Goal: Task Accomplishment & Management: Manage account settings

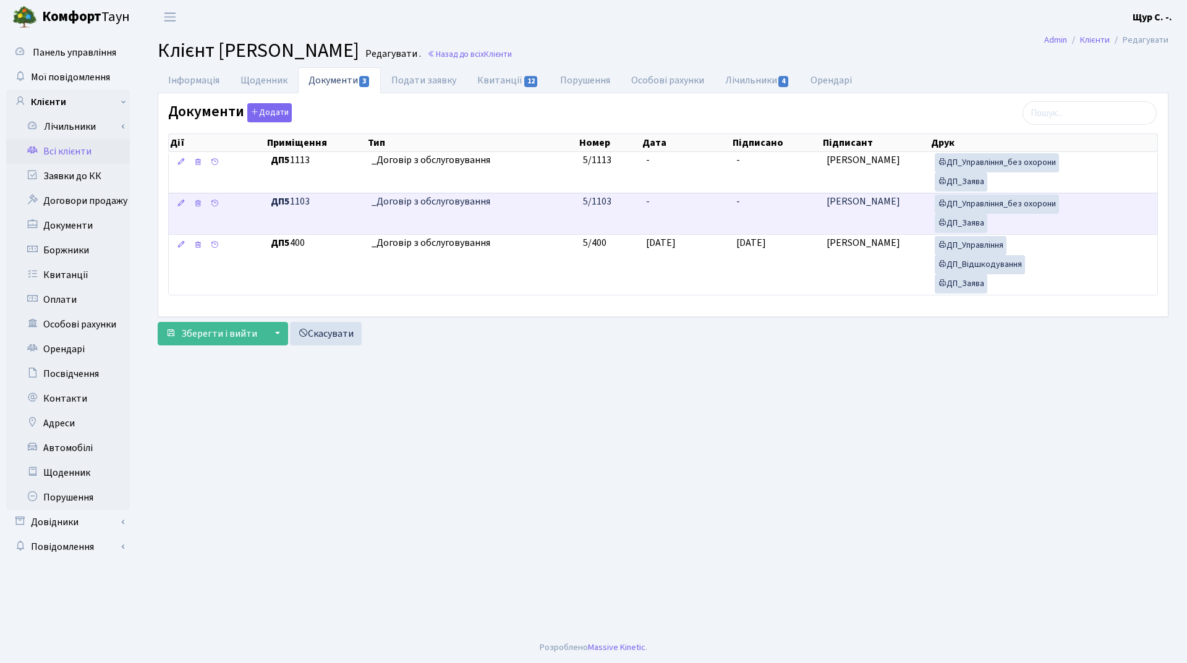
click at [533, 218] on td "_Договір з обслуговування" at bounding box center [473, 213] width 212 height 41
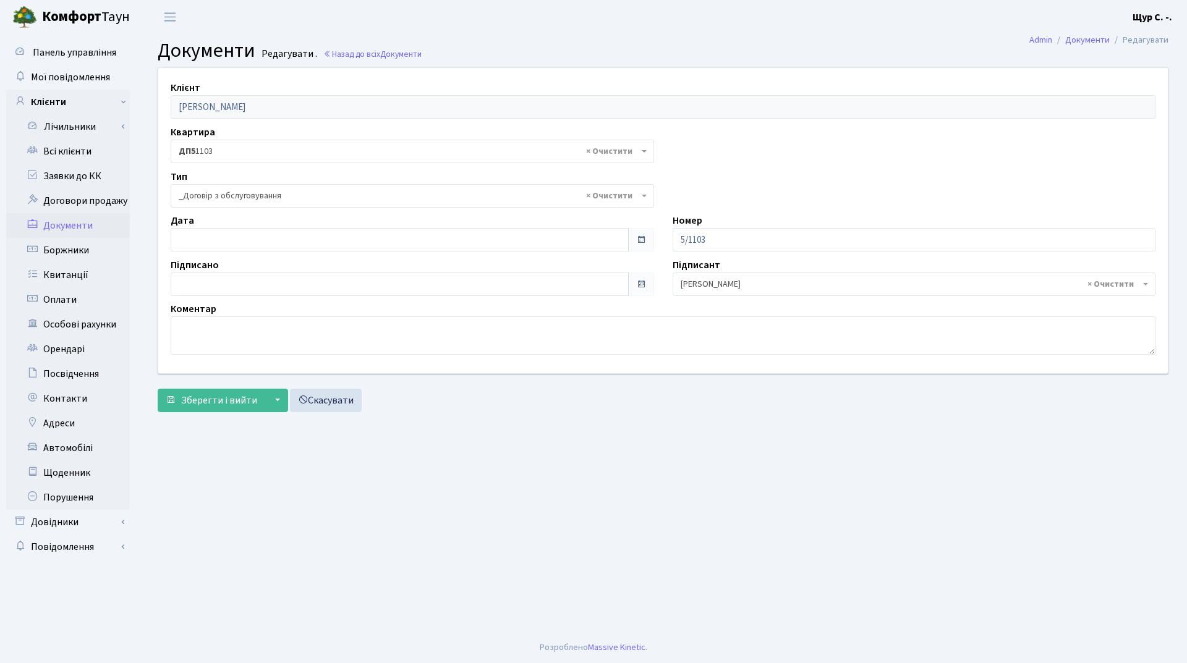
select select "289"
type input "03.09.2025"
click at [301, 241] on input "03.09.2025" at bounding box center [400, 239] width 458 height 23
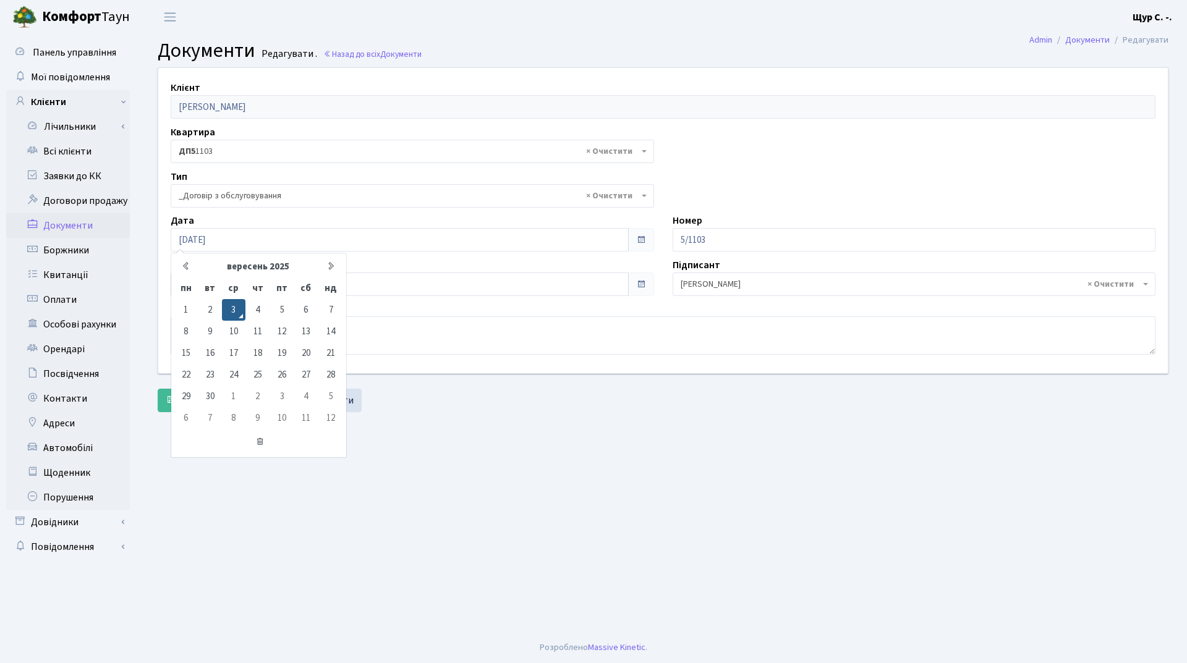
click at [527, 495] on main "Admin Документи Редагувати Документи Редагувати . Назад до всіх Документи Клієн…" at bounding box center [663, 333] width 1048 height 599
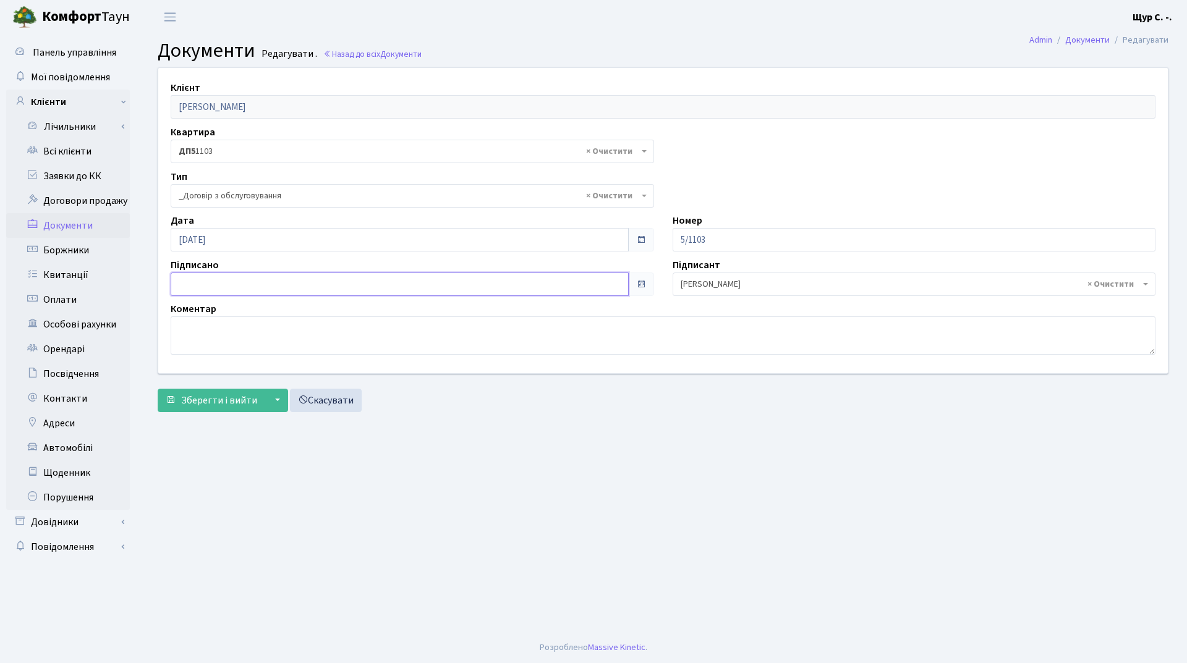
type input "[DATE]"
drag, startPoint x: 301, startPoint y: 276, endPoint x: 354, endPoint y: 335, distance: 79.2
click at [301, 276] on input "[DATE]" at bounding box center [400, 284] width 458 height 23
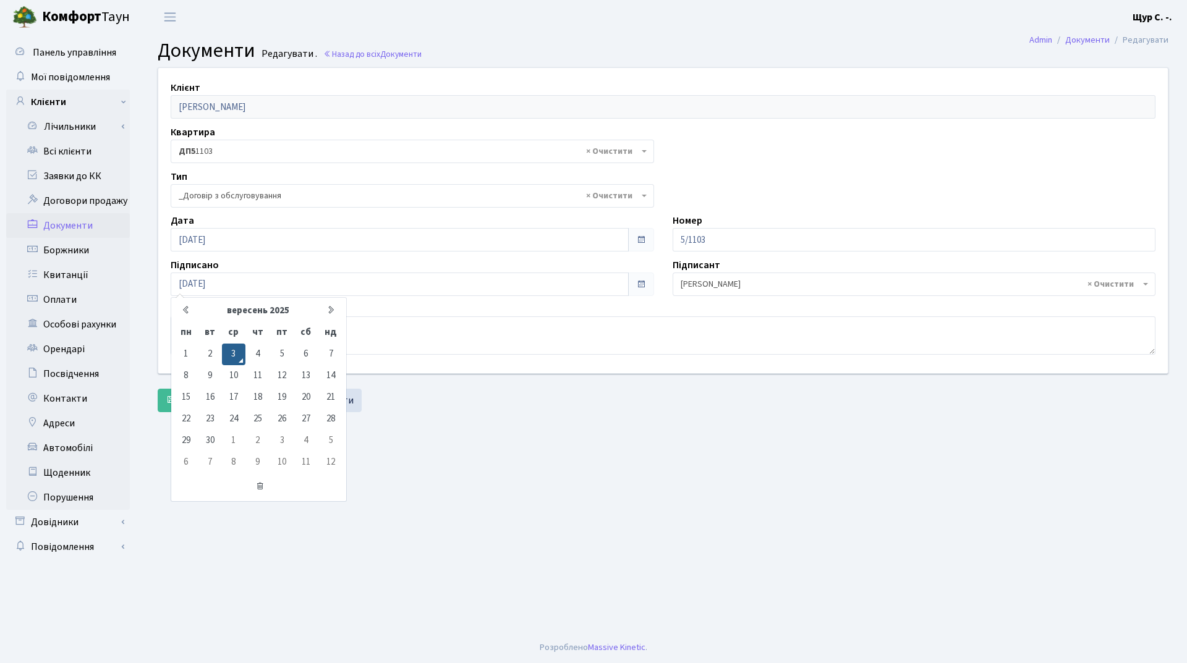
click at [528, 475] on main "Admin Документи Редагувати Документи Редагувати . Назад до всіх Документи Клієн…" at bounding box center [663, 333] width 1048 height 599
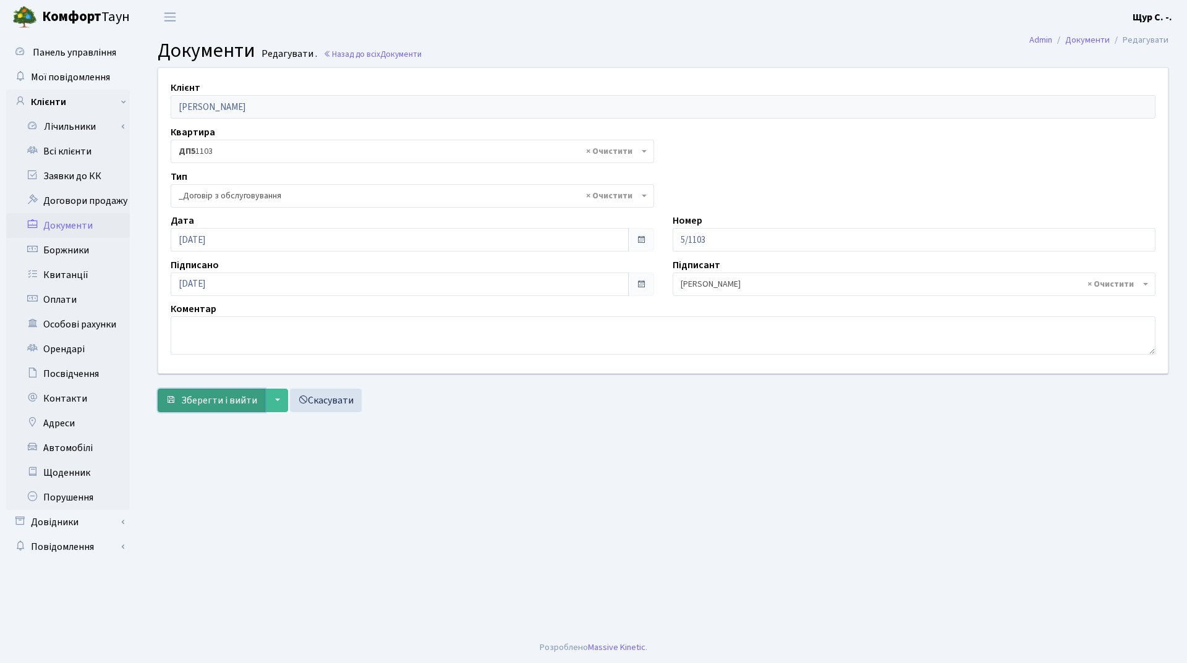
click at [214, 404] on span "Зберегти і вийти" at bounding box center [219, 401] width 76 height 14
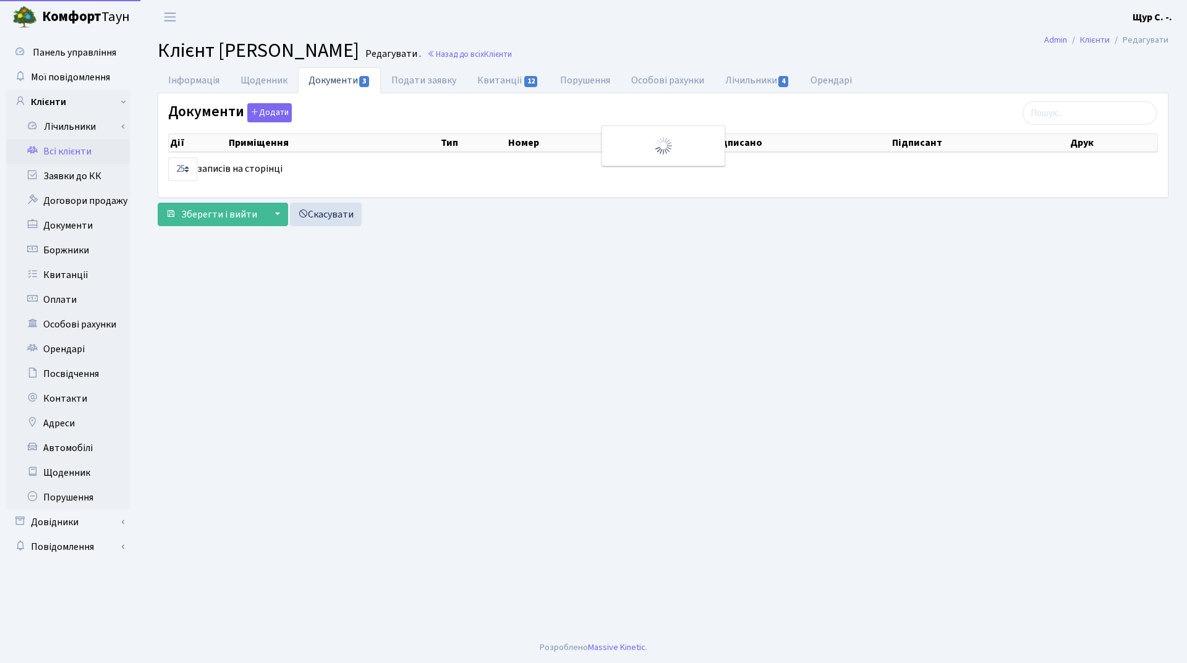
select select "25"
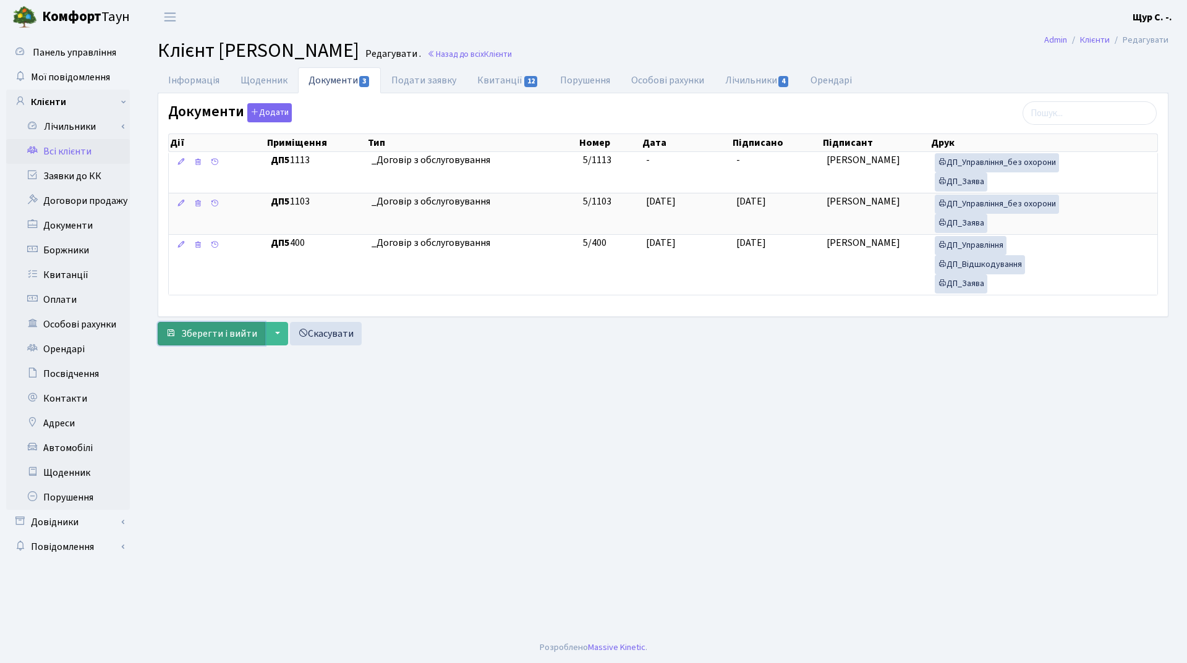
click at [223, 328] on span "Зберегти і вийти" at bounding box center [219, 334] width 76 height 14
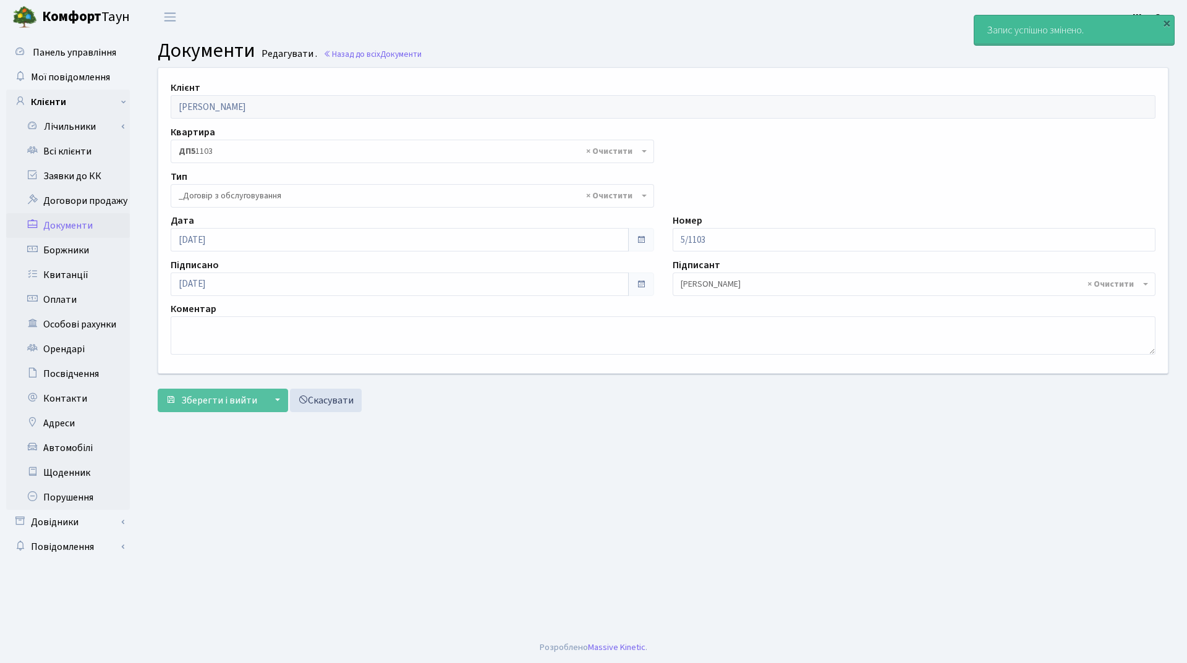
select select "289"
click at [53, 148] on link "Всі клієнти" at bounding box center [68, 151] width 124 height 25
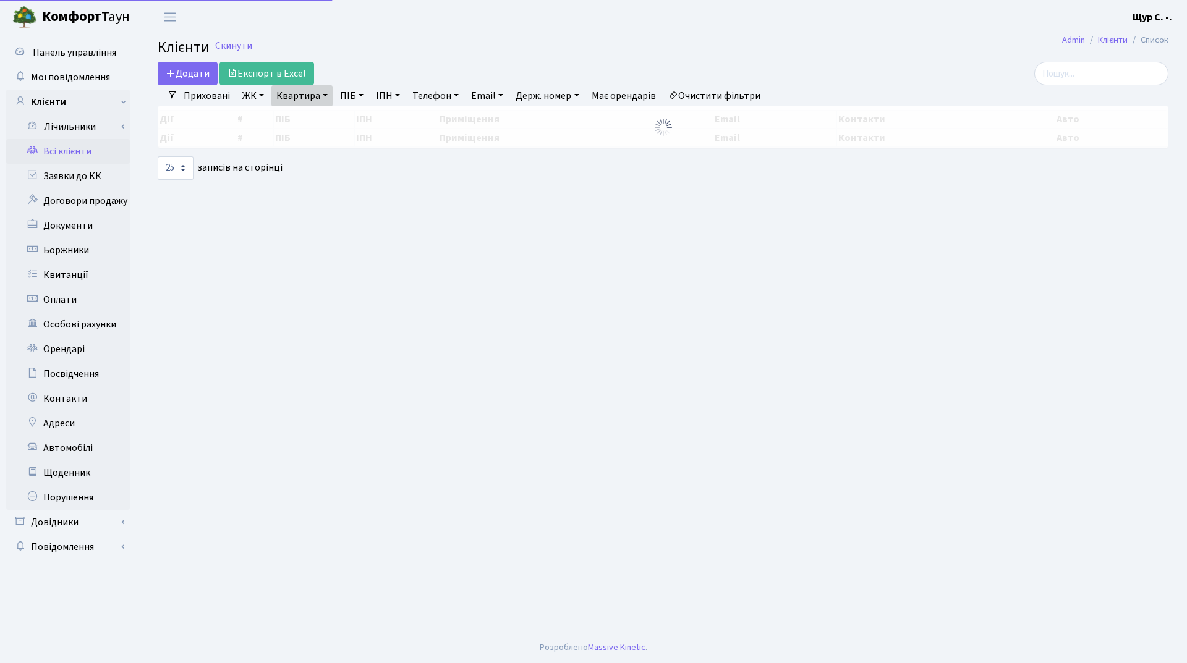
select select "25"
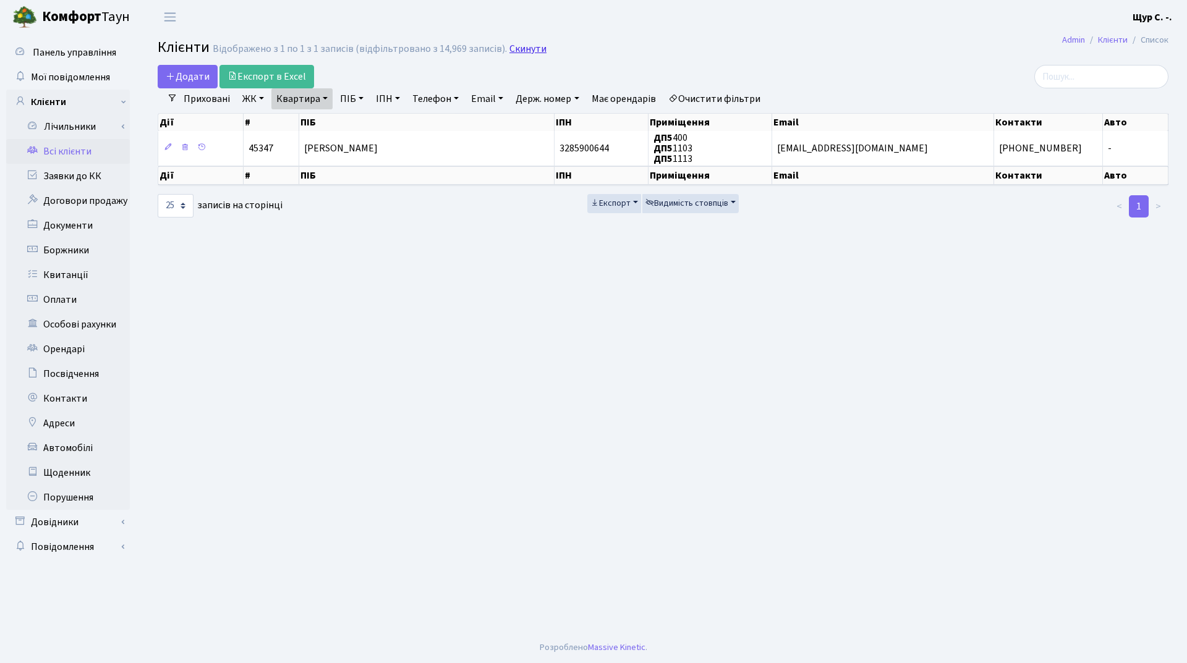
click at [519, 51] on link "Скинути" at bounding box center [528, 49] width 37 height 12
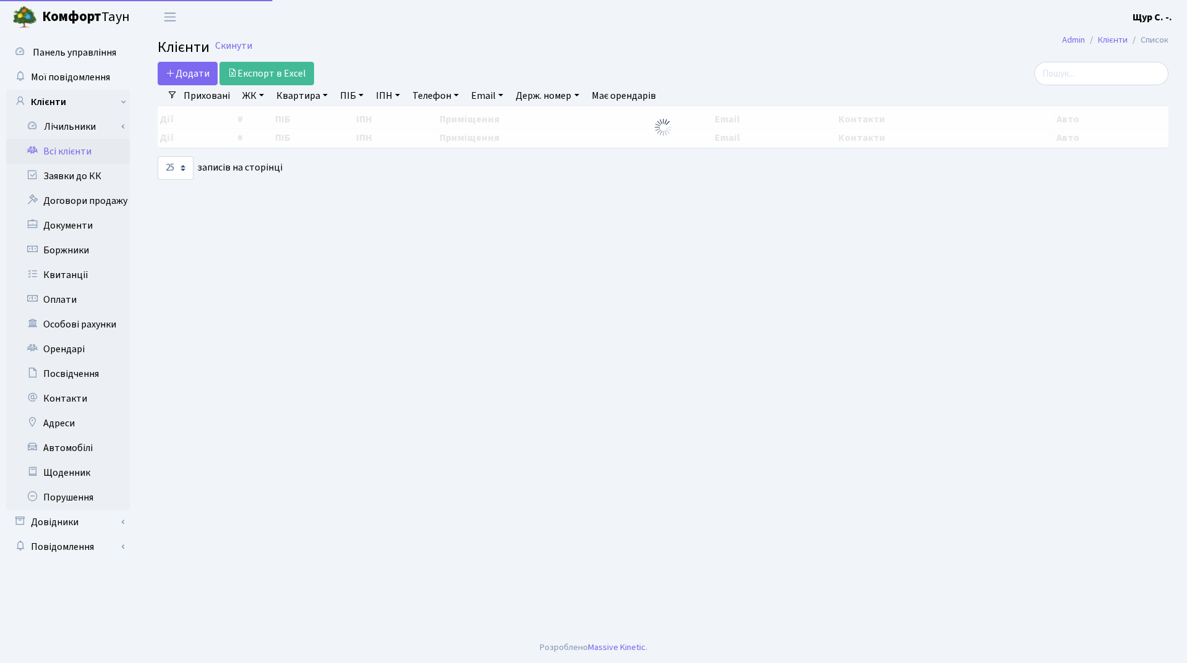
select select "25"
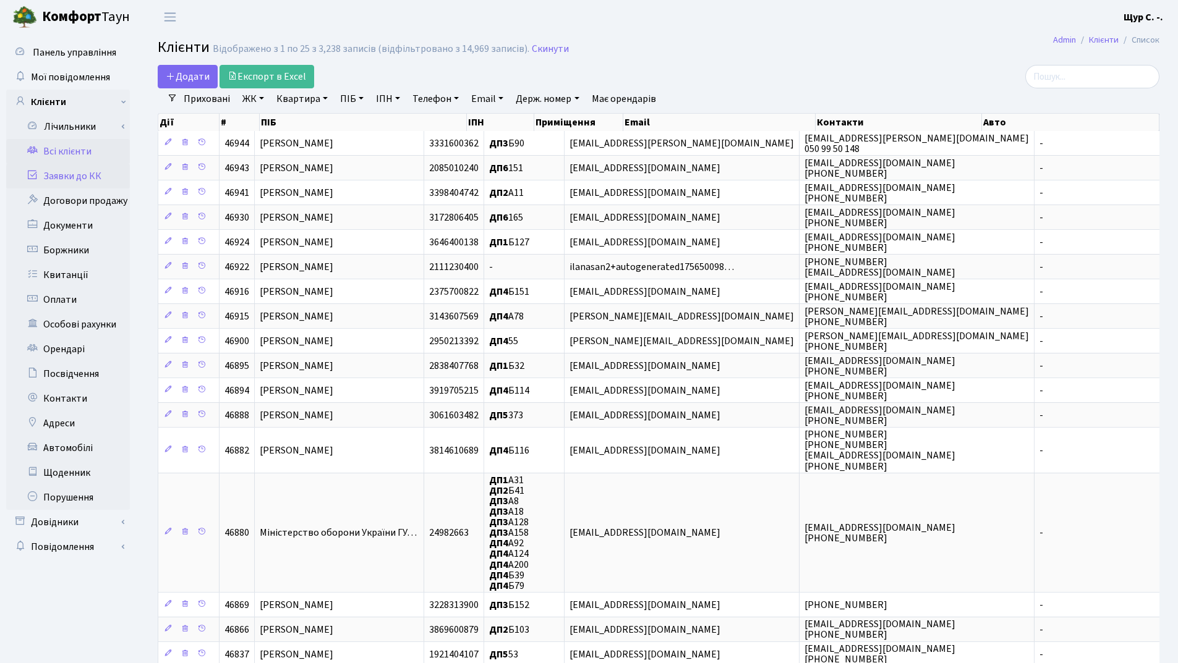
click at [75, 176] on link "Заявки до КК" at bounding box center [68, 176] width 124 height 25
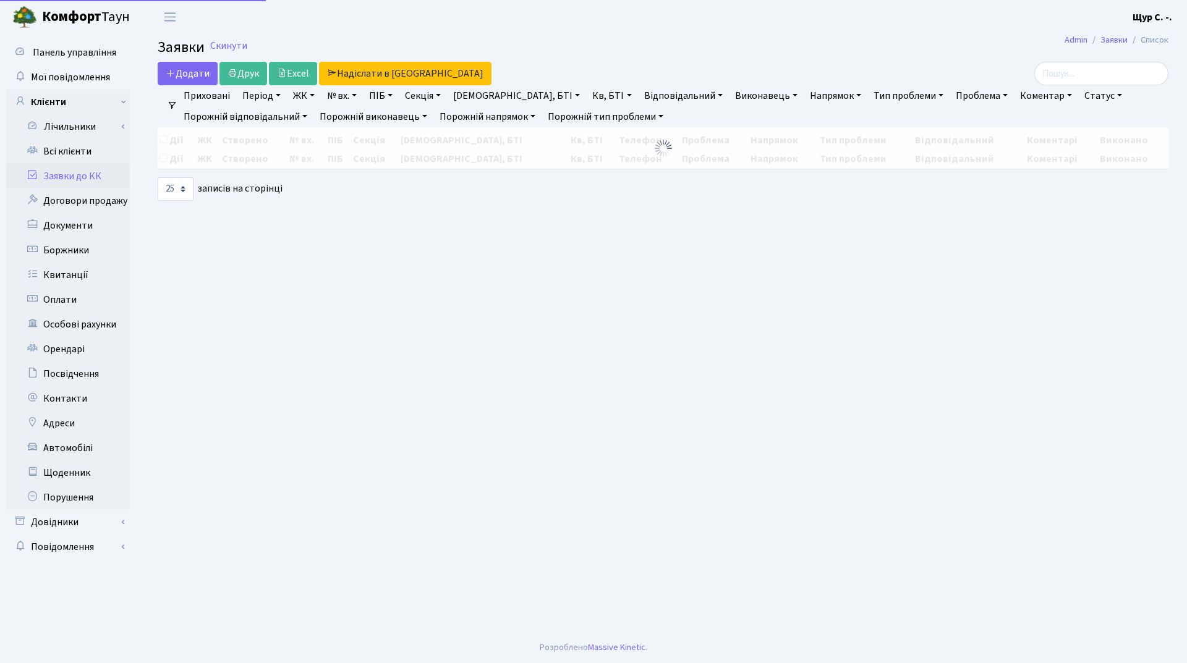
select select "25"
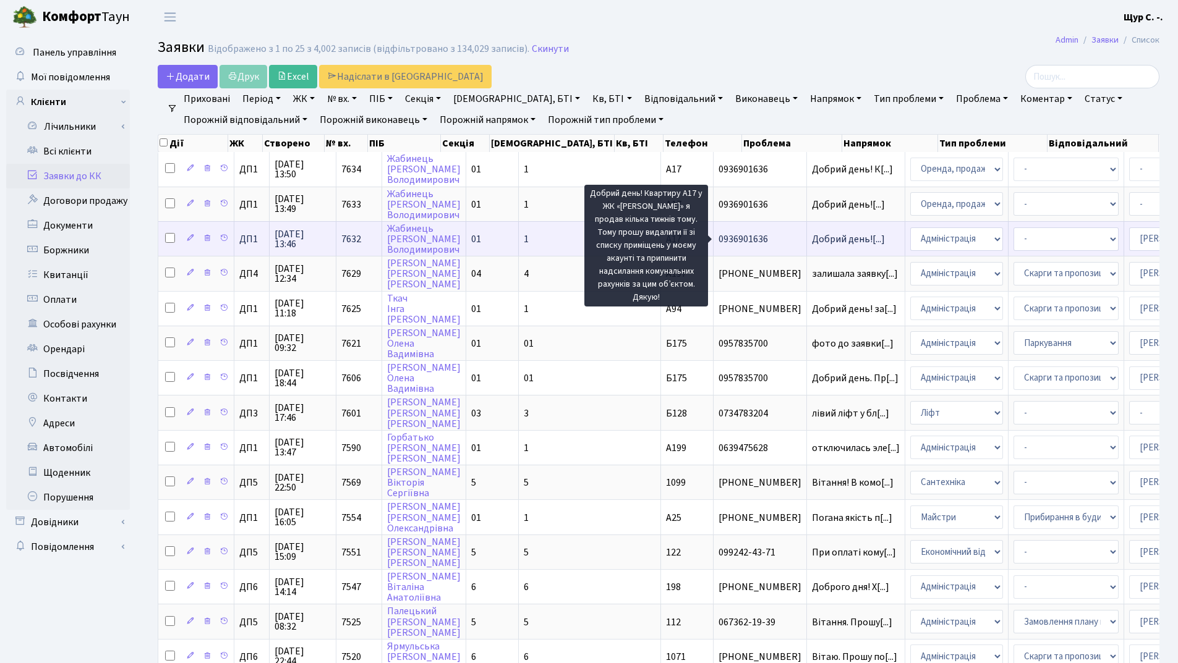
click at [812, 237] on span "Добрий день![...]" at bounding box center [848, 239] width 73 height 14
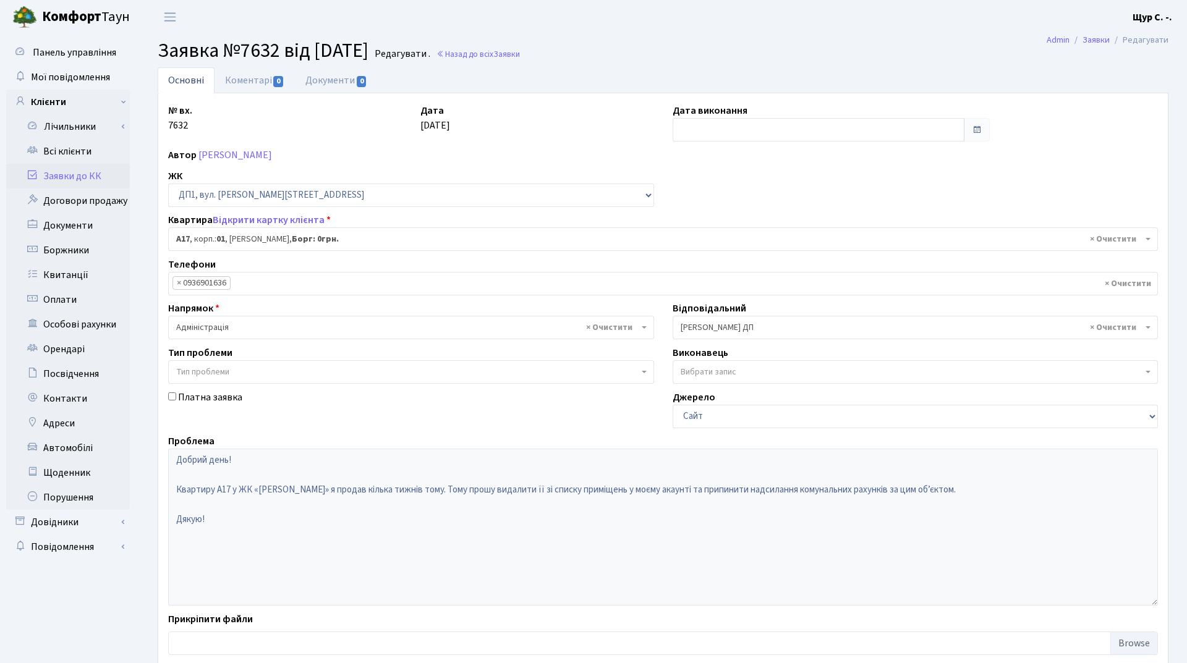
select select "29506"
click at [706, 126] on input "text" at bounding box center [812, 129] width 289 height 23
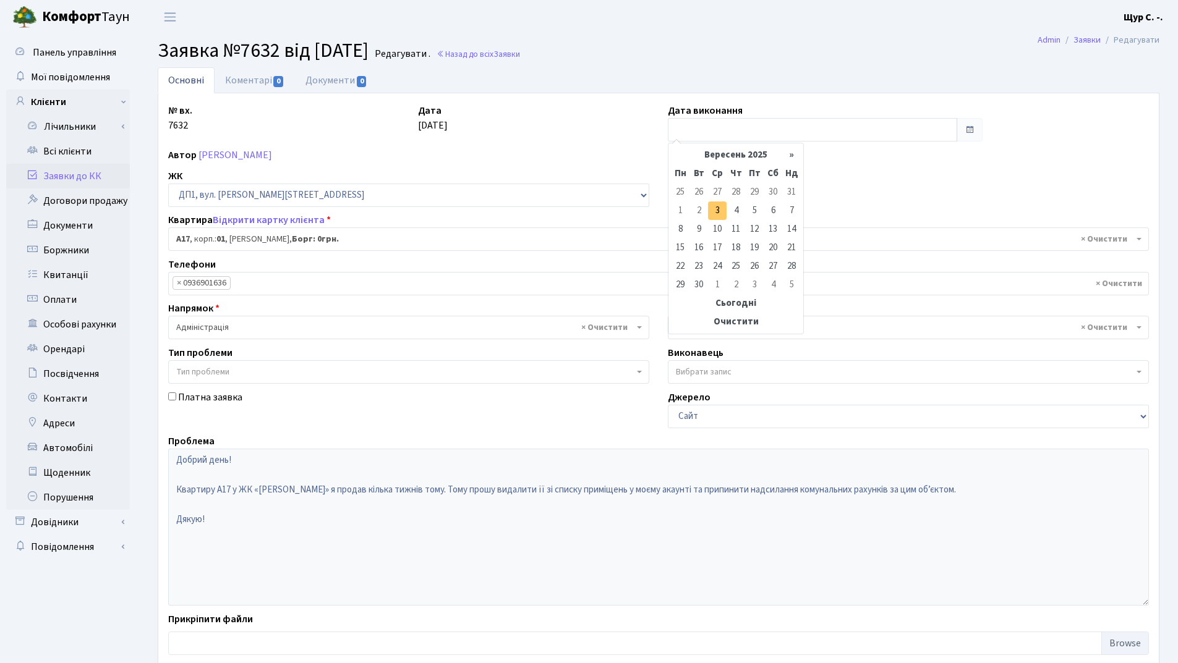
click at [713, 211] on td "3" at bounding box center [717, 211] width 19 height 19
type input "[DATE]"
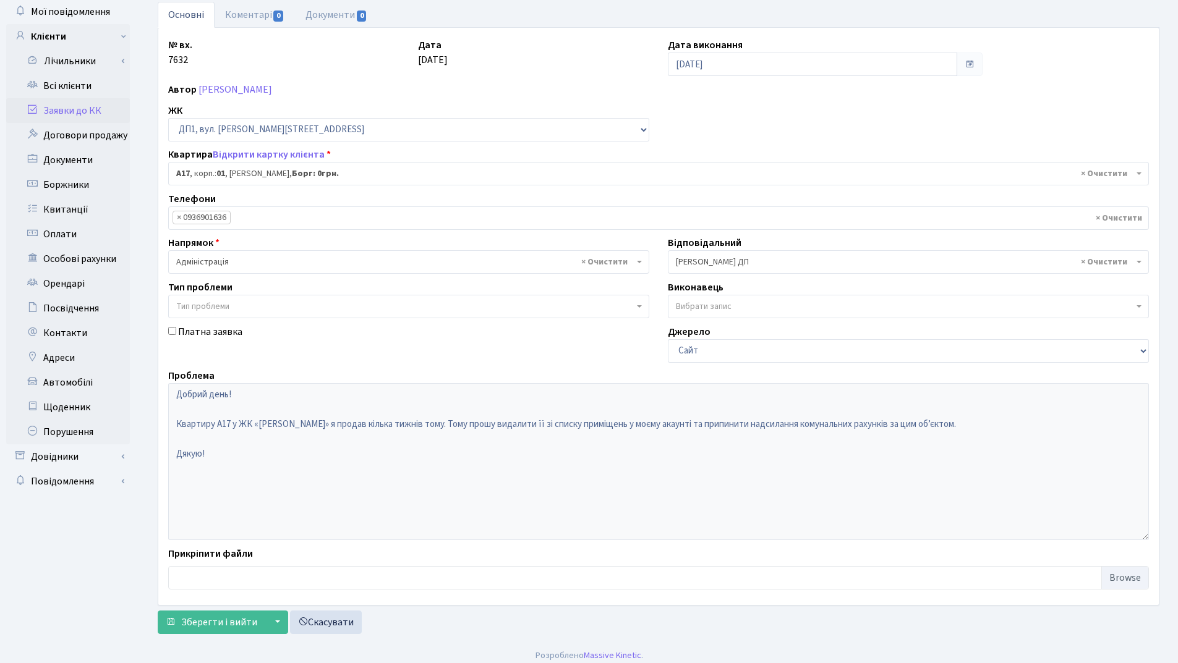
scroll to position [74, 0]
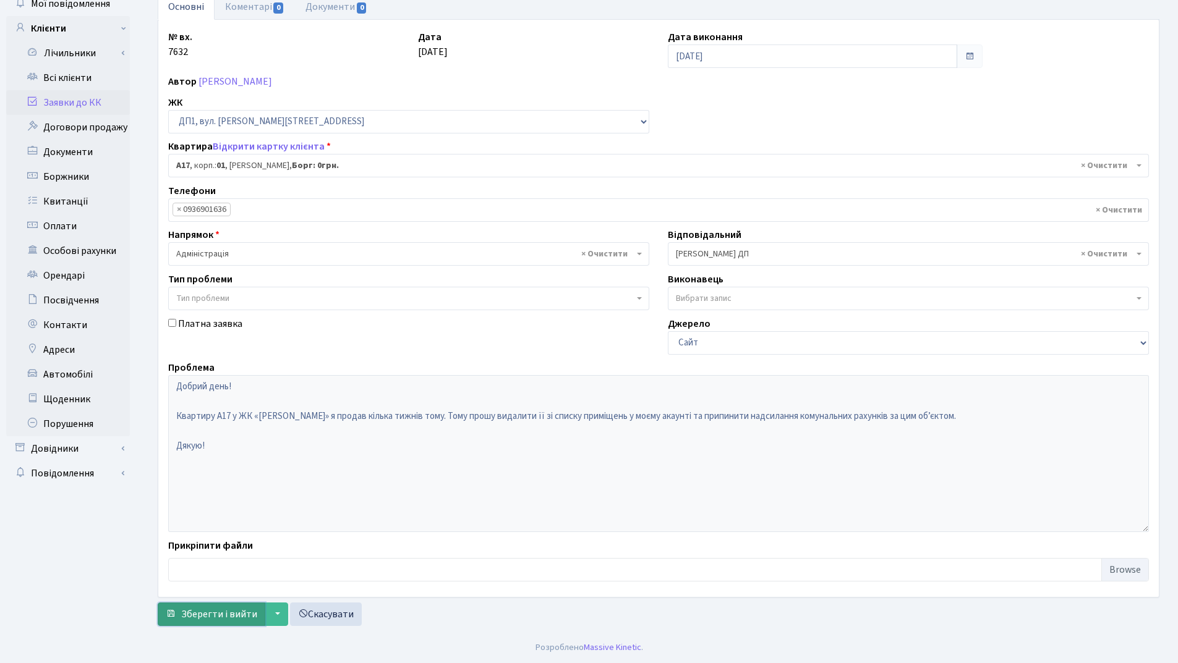
click at [196, 615] on span "Зберегти і вийти" at bounding box center [219, 615] width 76 height 14
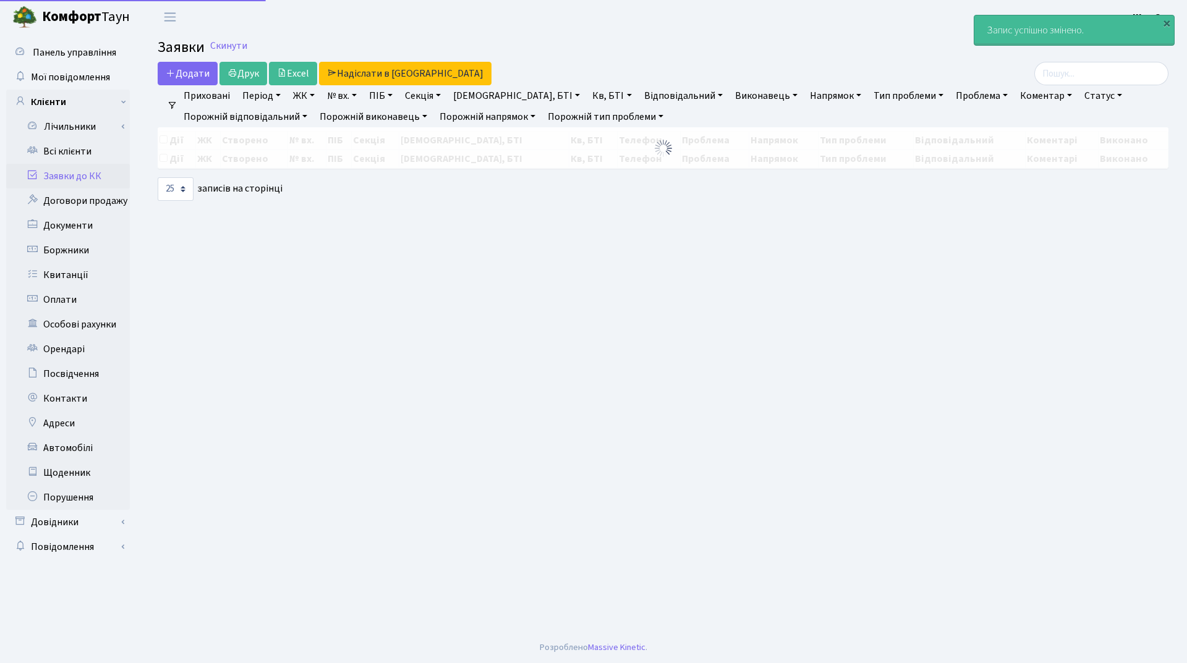
select select "25"
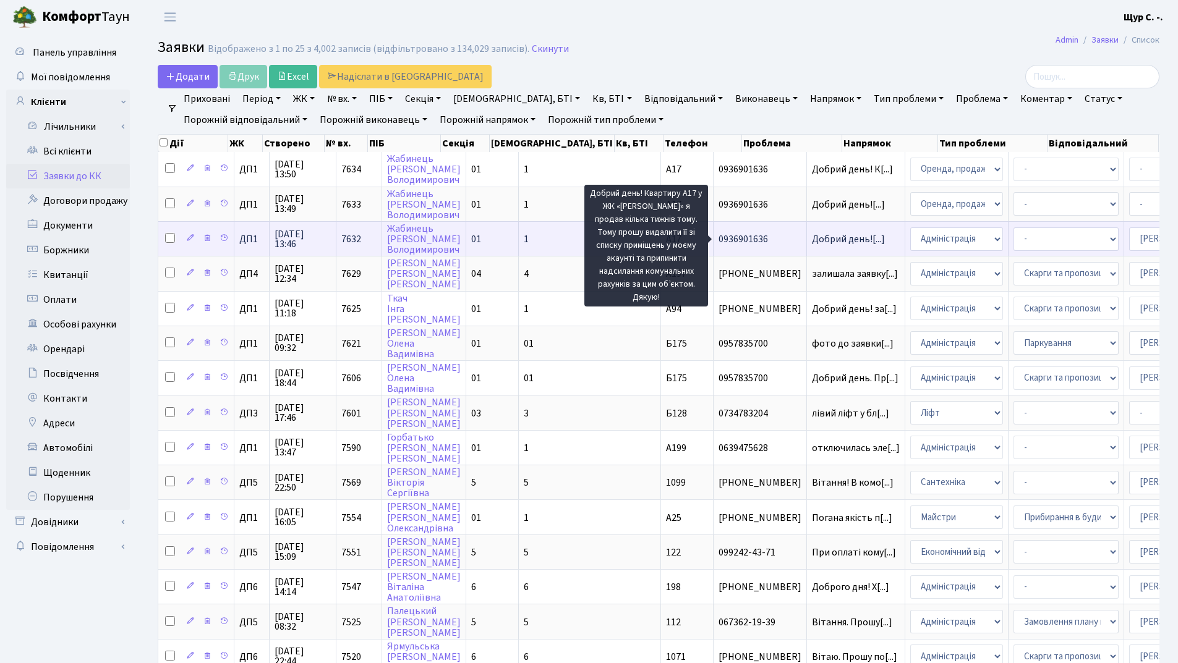
click at [812, 237] on span "Добрий день![...]" at bounding box center [848, 239] width 73 height 14
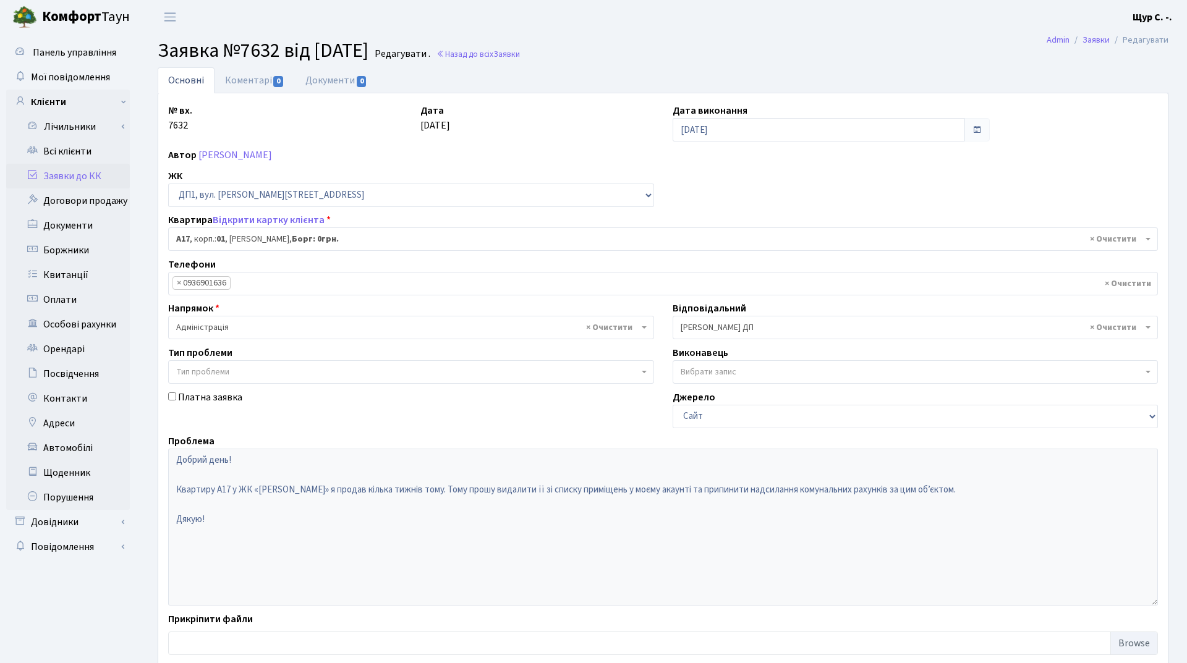
select select "29506"
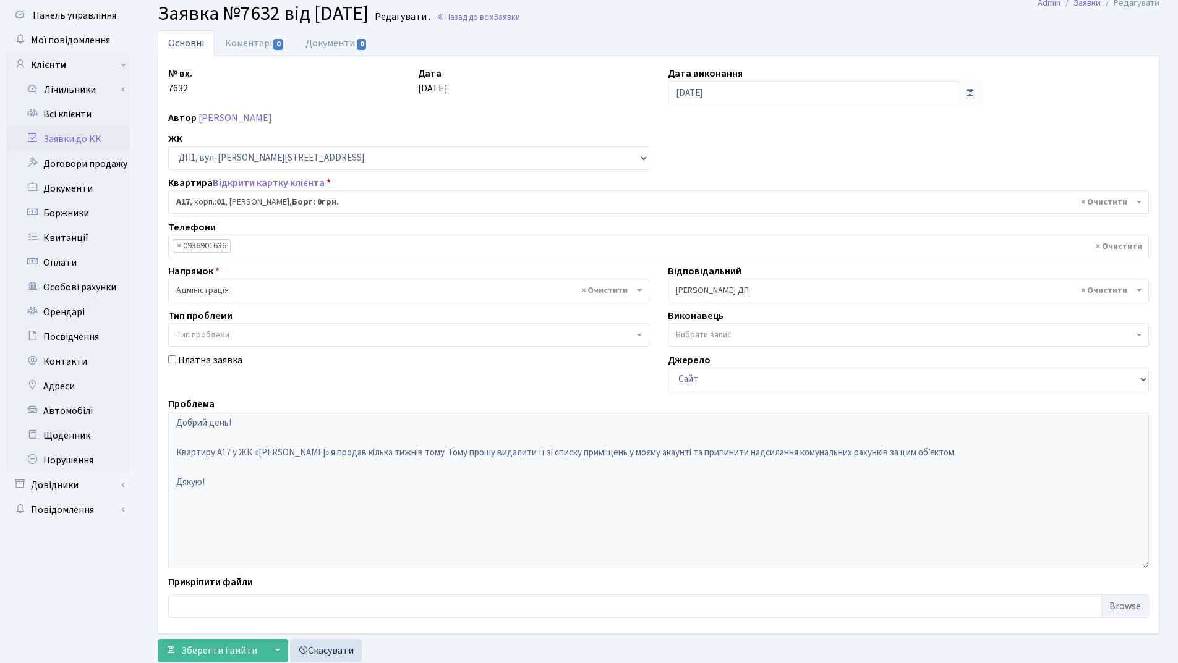
scroll to position [74, 0]
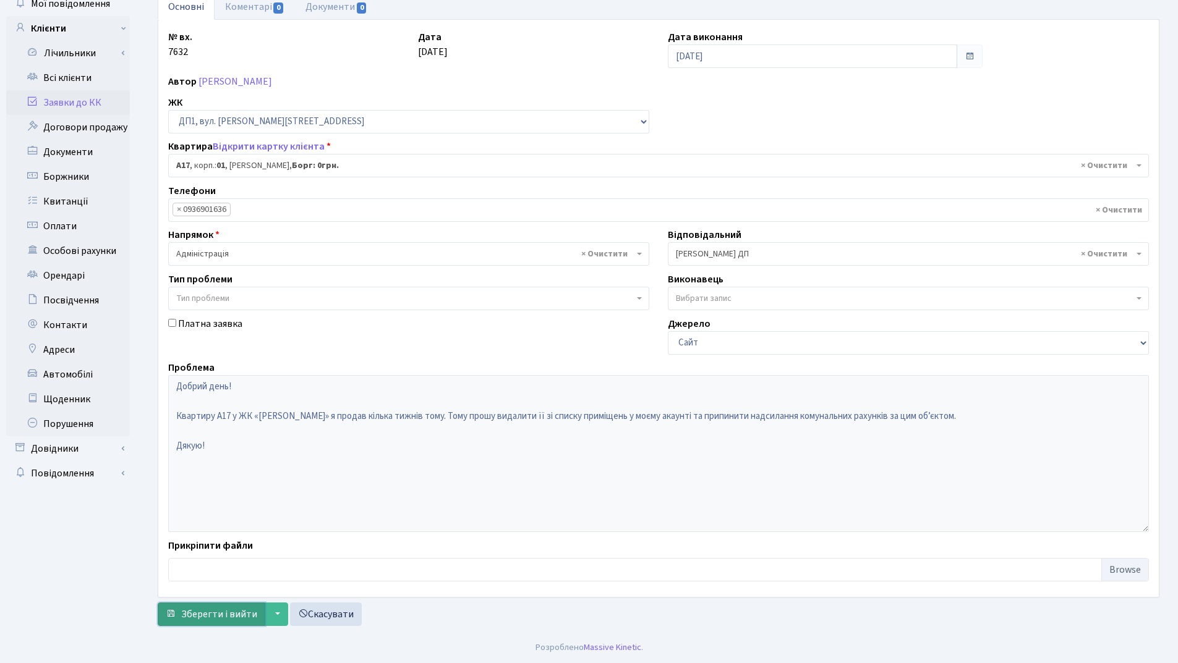
click at [191, 616] on span "Зберегти і вийти" at bounding box center [219, 615] width 76 height 14
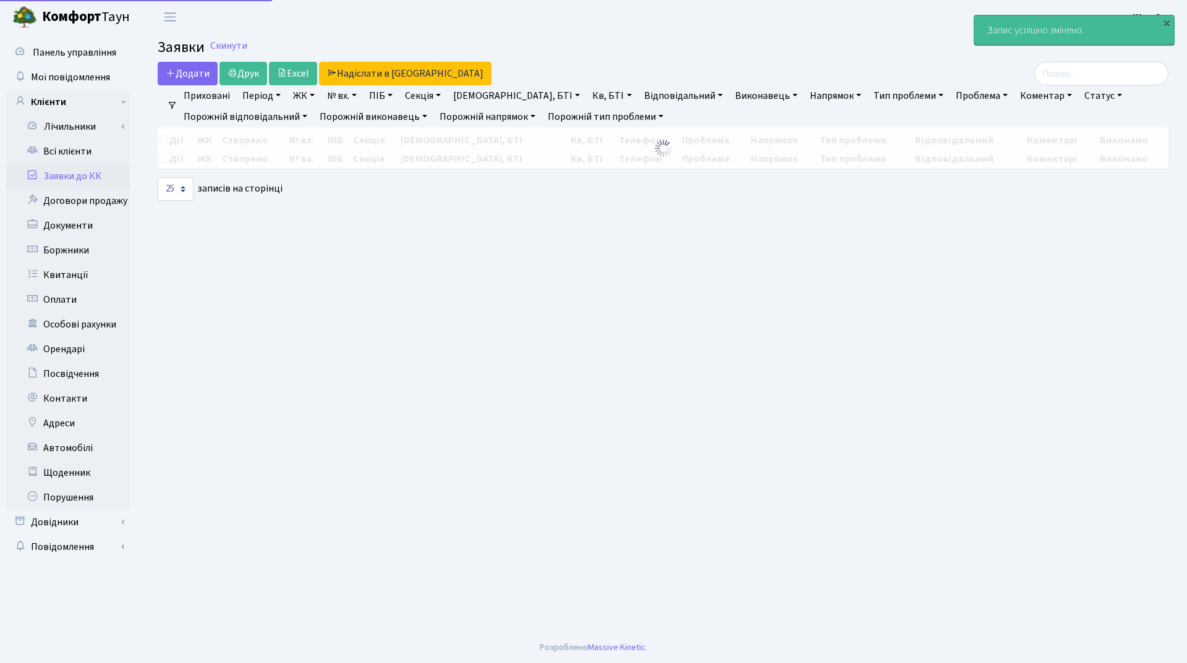
select select "25"
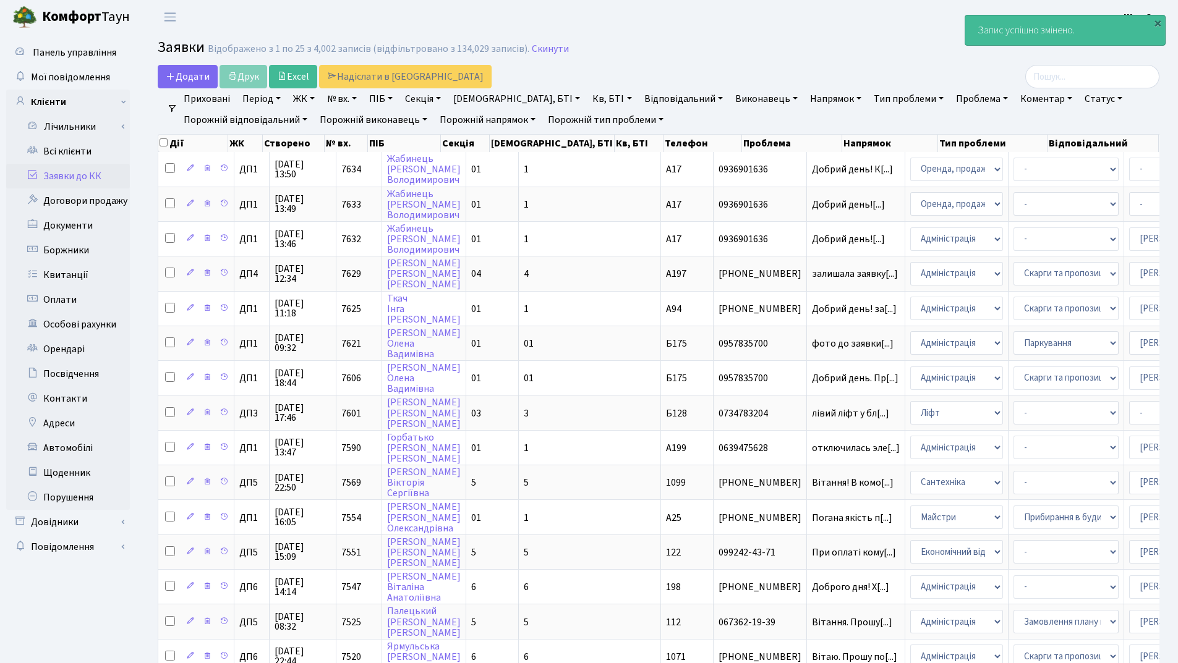
click at [71, 178] on link "Заявки до КК" at bounding box center [68, 176] width 124 height 25
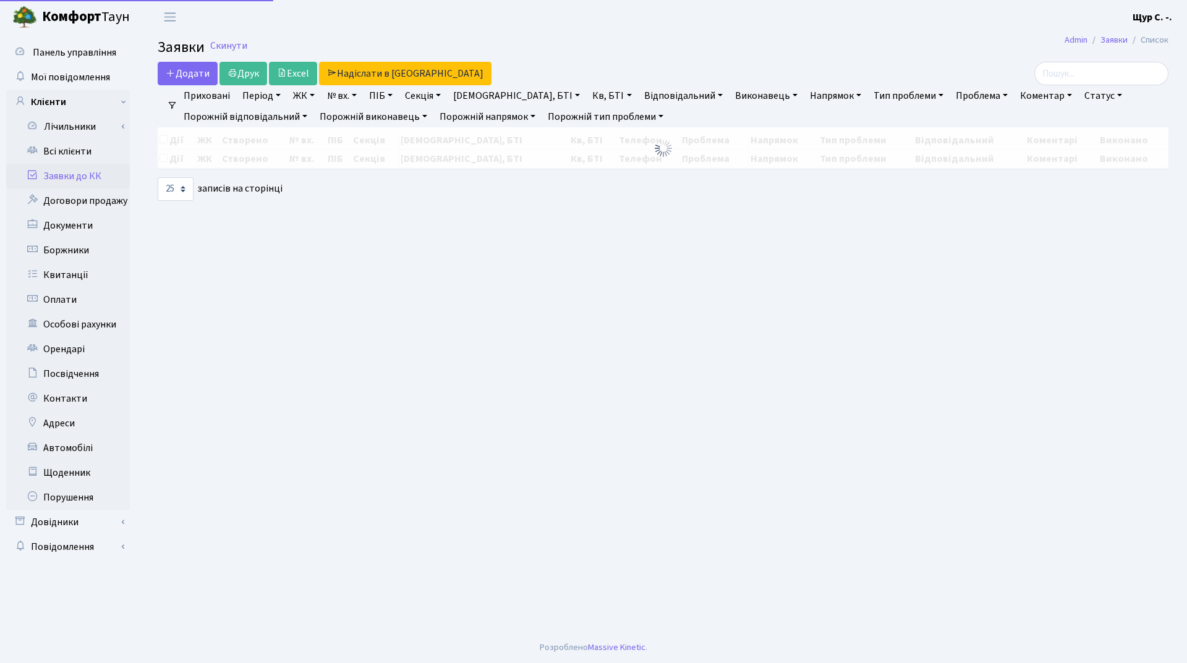
select select "25"
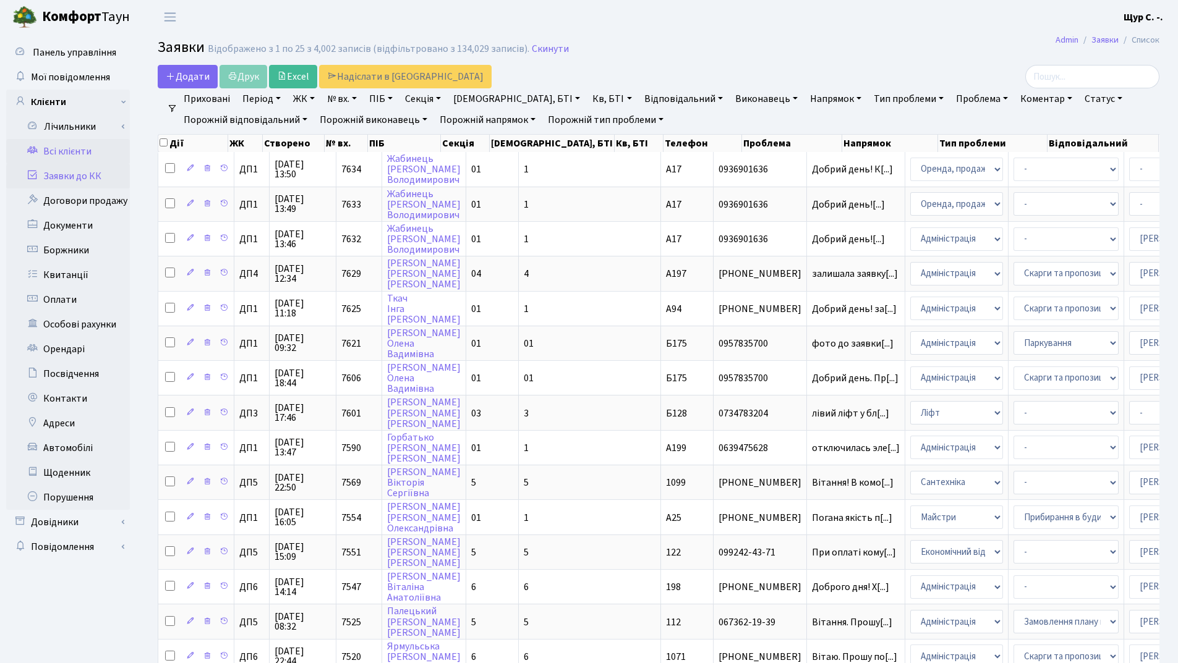
click at [76, 148] on link "Всі клієнти" at bounding box center [68, 151] width 124 height 25
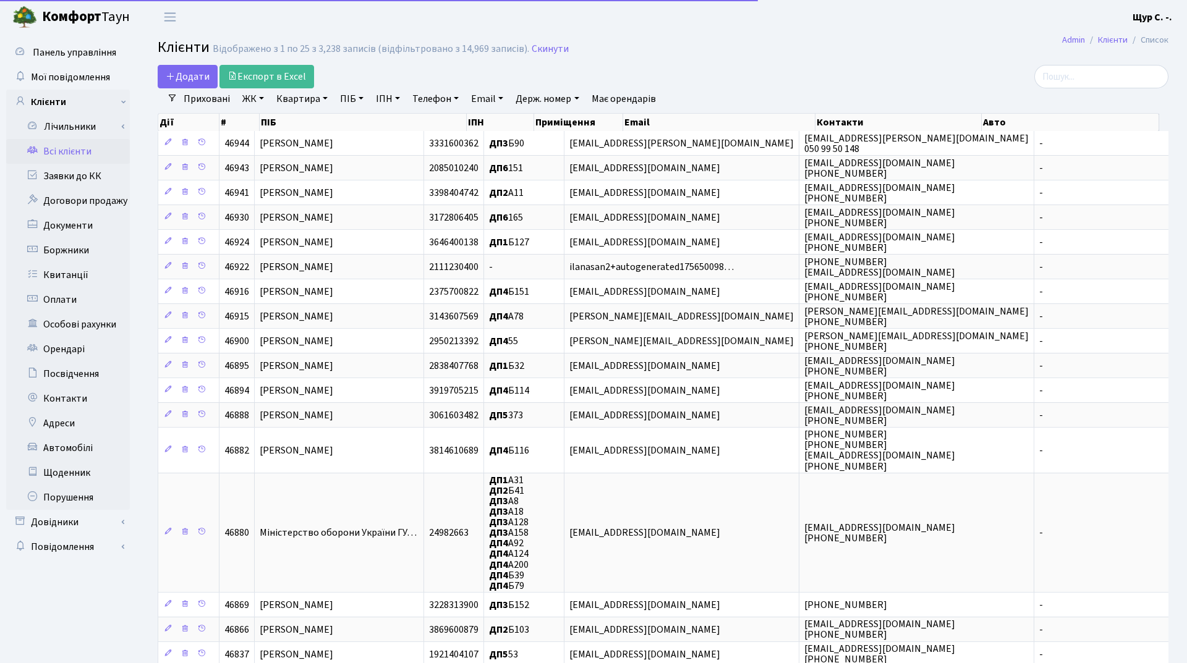
select select "25"
